Goal: Navigation & Orientation: Find specific page/section

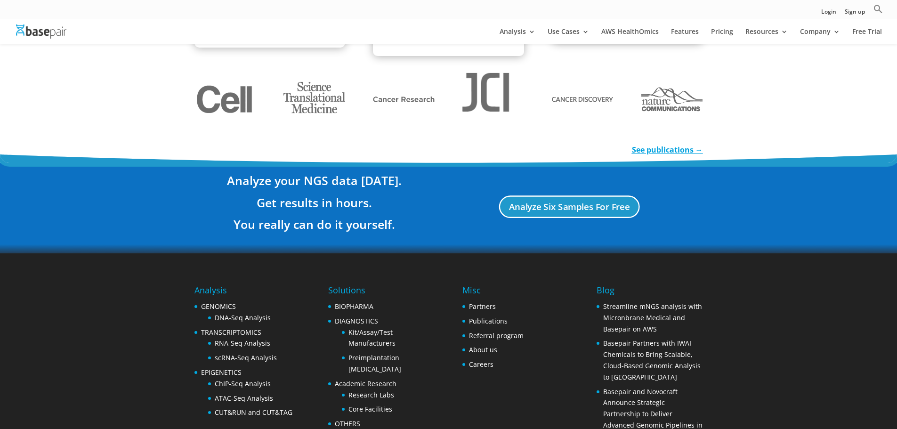
scroll to position [1675, 0]
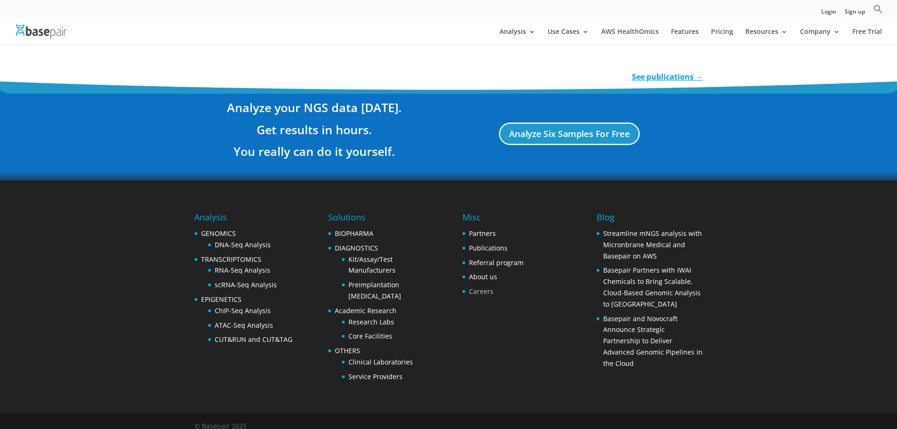
click at [486, 287] on link "Careers" at bounding box center [481, 291] width 24 height 9
